Goal: Navigation & Orientation: Find specific page/section

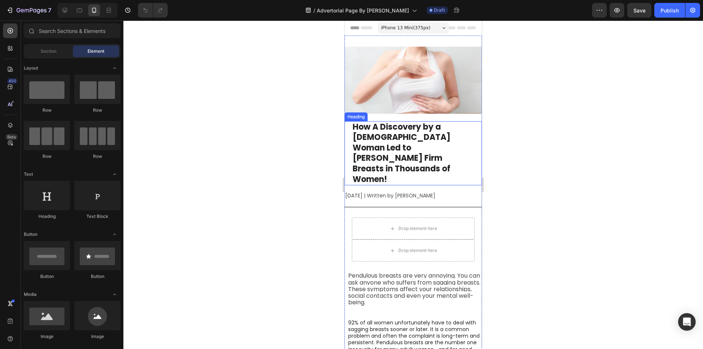
click at [389, 147] on strong "How A Discovery by a 56-Year-Old Woman Led to Fuller Firm Breasts in Thousands …" at bounding box center [401, 153] width 98 height 64
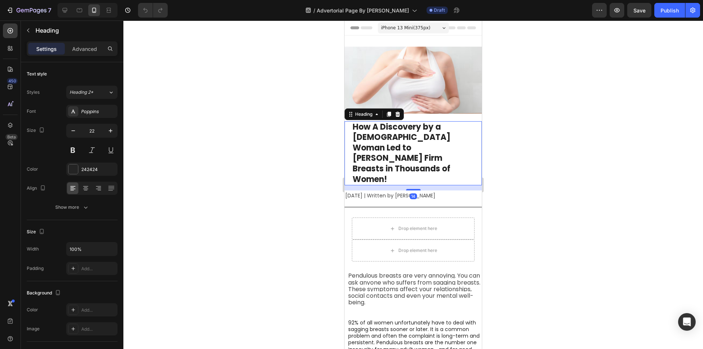
click at [349, 142] on div "How A Discovery by a 56-Year-Old Woman Led to Fuller Firm Breasts in Thousands …" at bounding box center [412, 153] width 137 height 64
click at [330, 145] on div at bounding box center [412, 184] width 579 height 328
click at [391, 141] on strong "How A Discovery by a 56-Year-Old Woman Led to Fuller Firm Breasts in Thousands …" at bounding box center [401, 153] width 98 height 64
click at [281, 134] on div at bounding box center [412, 184] width 579 height 328
